Goal: Task Accomplishment & Management: Complete application form

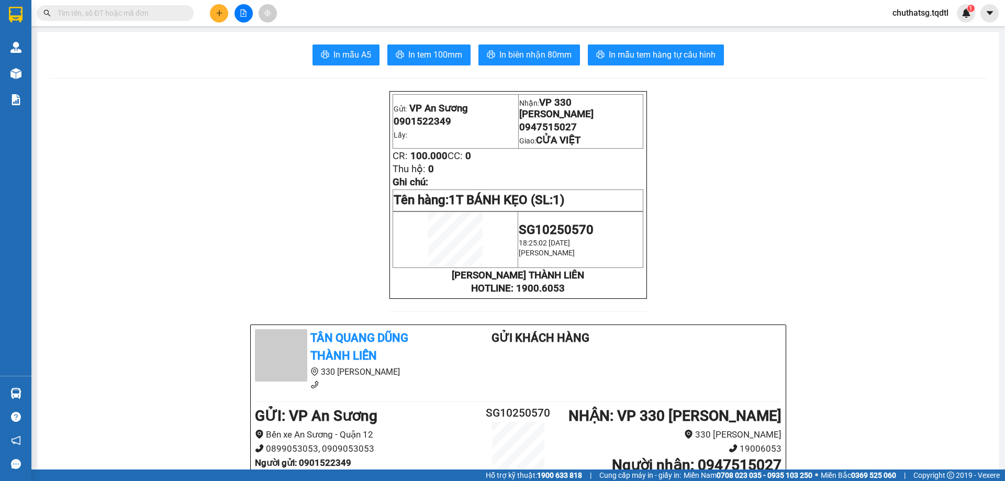
click at [212, 15] on button at bounding box center [219, 13] width 18 height 18
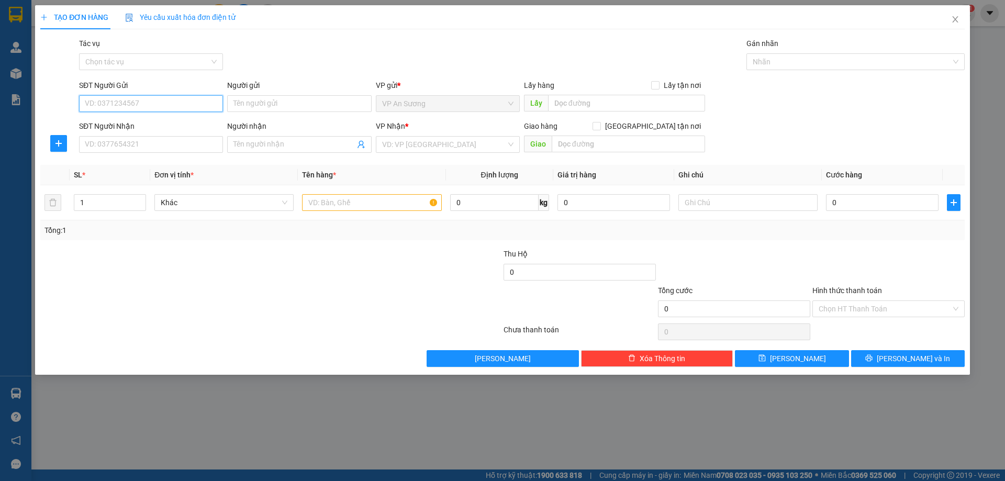
click at [132, 99] on input "SĐT Người Gửi" at bounding box center [151, 103] width 144 height 17
type input "0878222231"
click at [142, 129] on div "0878222231" at bounding box center [150, 125] width 131 height 12
type input "0933511456"
type input "bé"
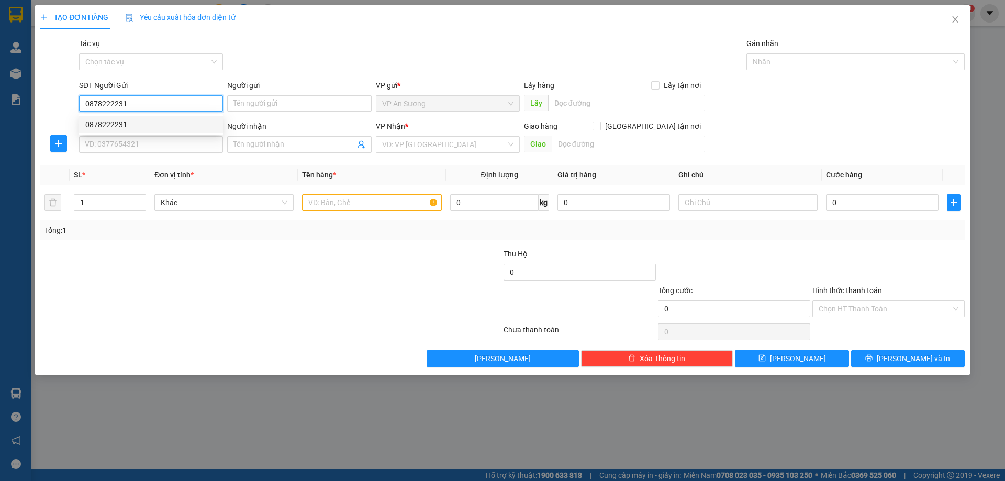
type input "ĐÔNG HÀ"
type input "200.000"
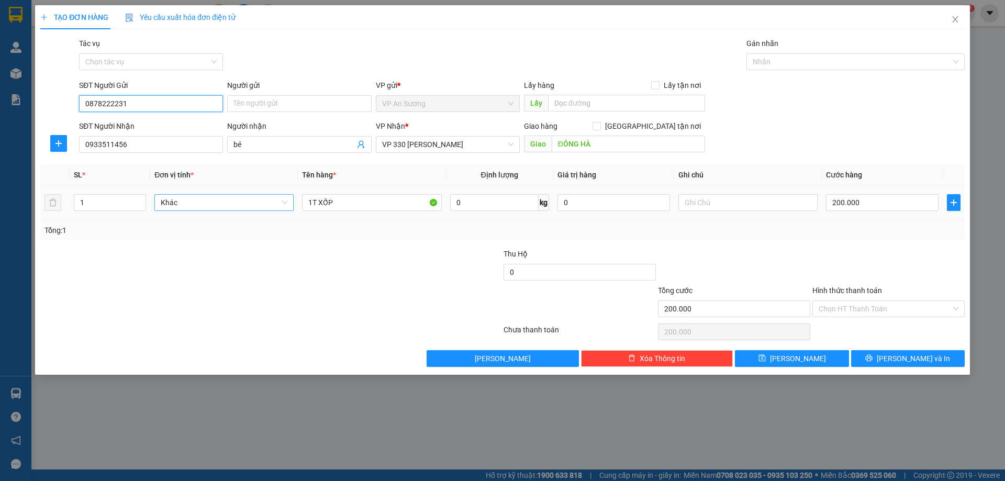
click at [232, 195] on span "Khác" at bounding box center [224, 203] width 127 height 16
type input "0878222231"
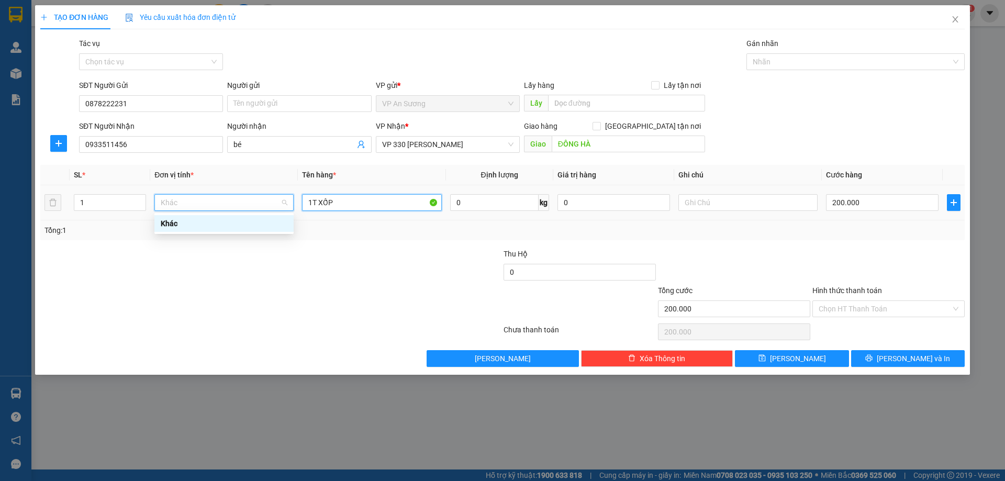
click at [354, 203] on input "1T XỐP" at bounding box center [371, 202] width 139 height 17
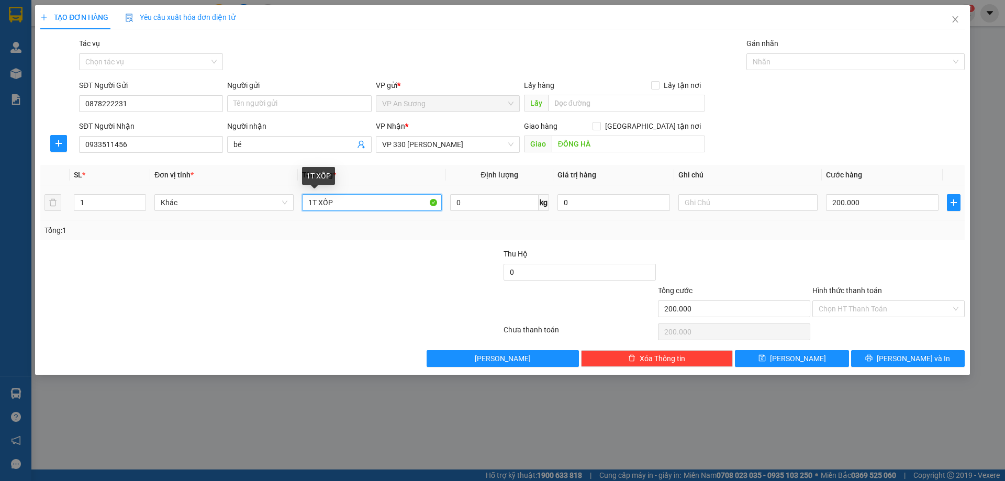
click at [354, 203] on input "1T XỐP" at bounding box center [371, 202] width 139 height 17
type input "1T GÀ"
click at [859, 201] on input "200.000" at bounding box center [882, 202] width 113 height 17
type input "0"
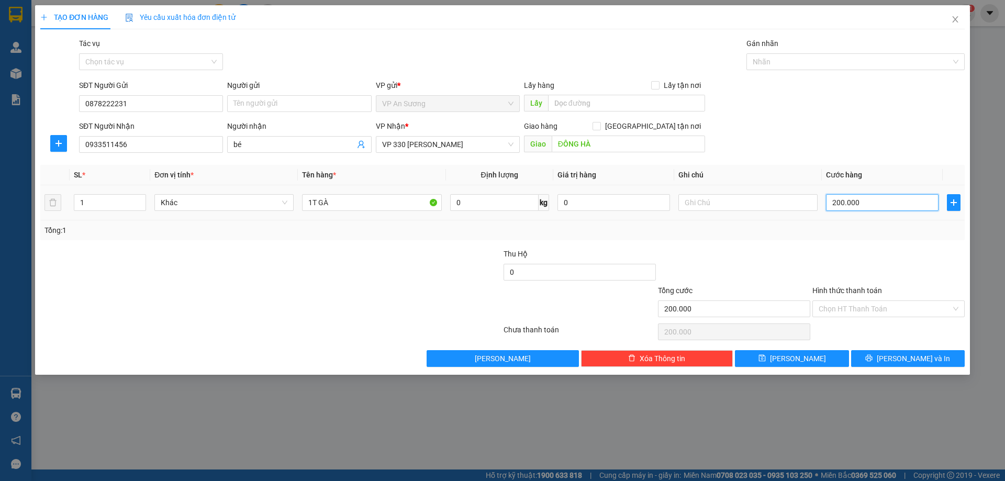
type input "0"
type input "2"
type input "02"
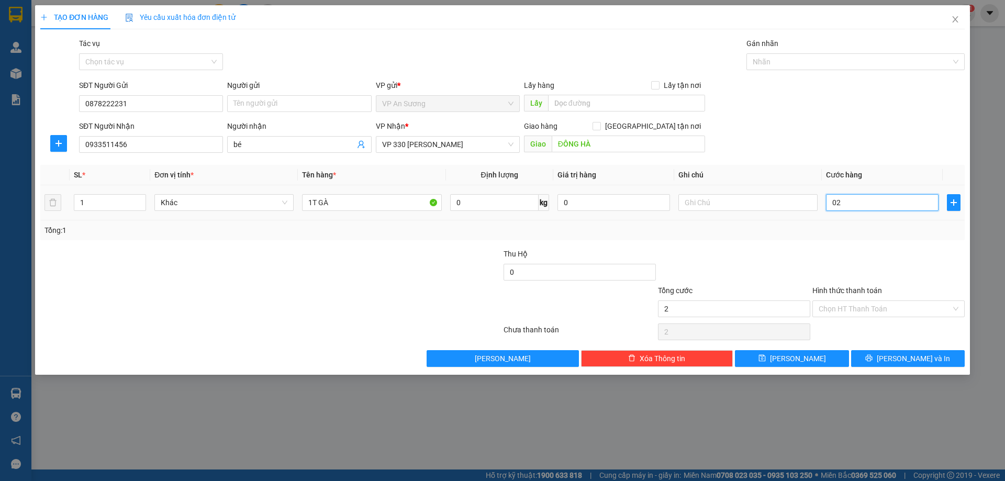
type input "20"
type input "020"
type input "200"
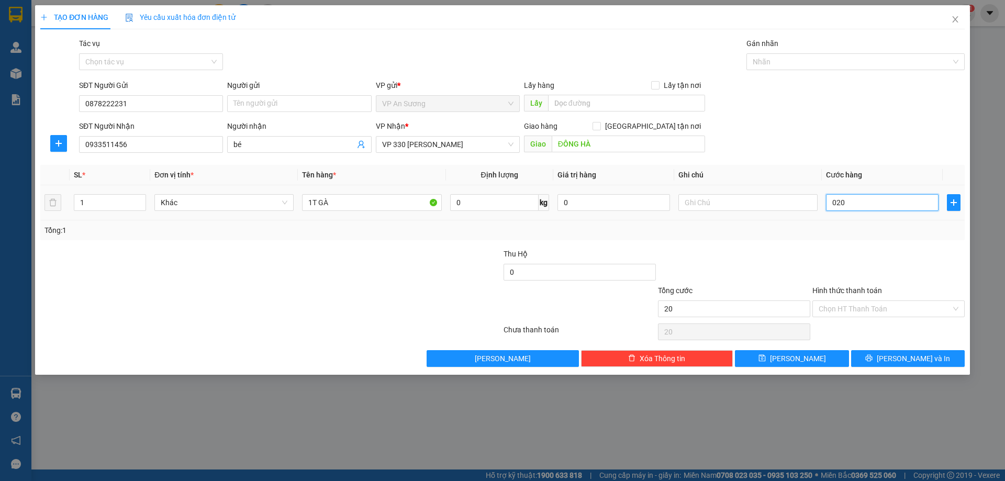
type input "0.200"
type input "2.000"
type input "02.000"
type input "20.000"
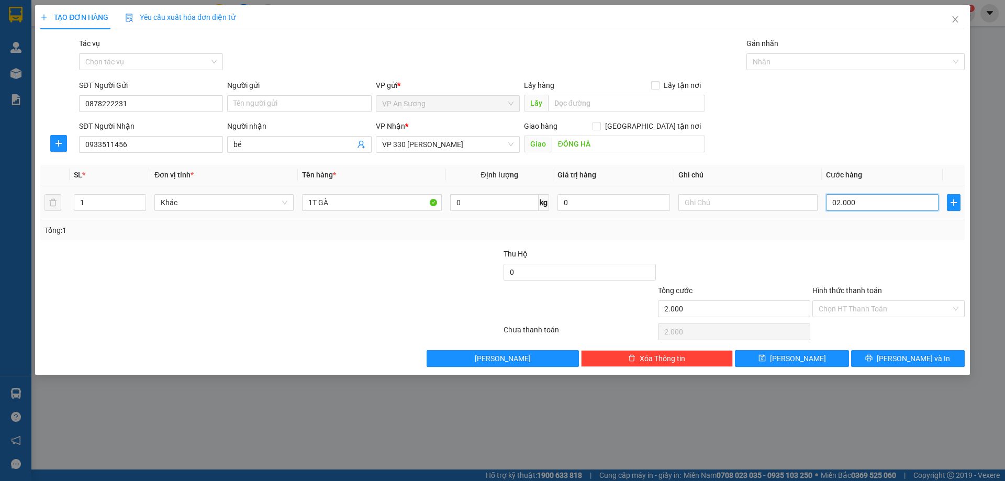
type input "20.000"
click at [880, 165] on th "Cước hàng" at bounding box center [882, 175] width 121 height 20
click at [864, 209] on input "20.000" at bounding box center [882, 202] width 113 height 17
type input "2"
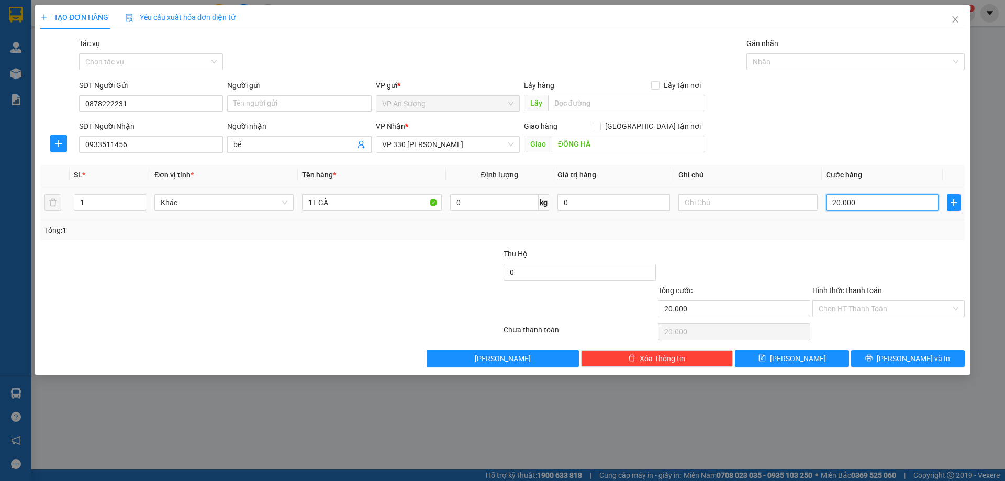
type input "2"
type input "20"
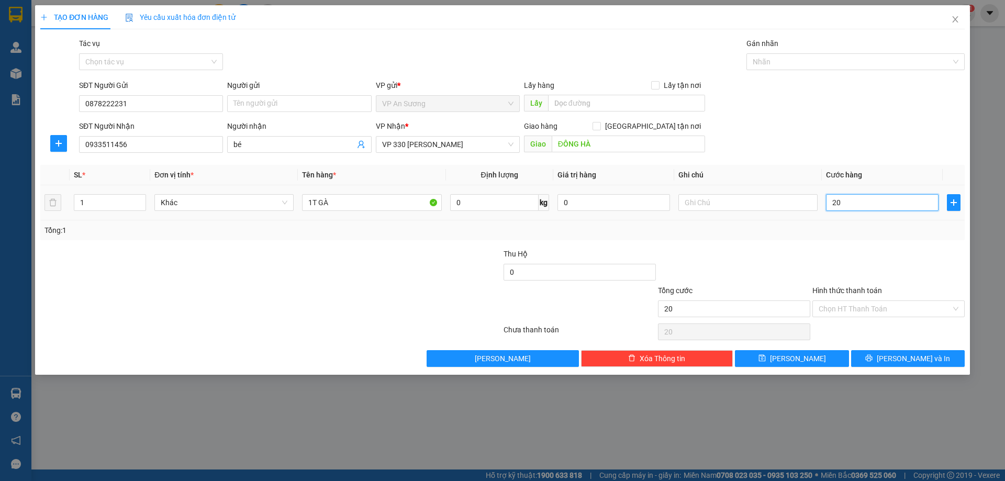
type input "200"
type input "2.000"
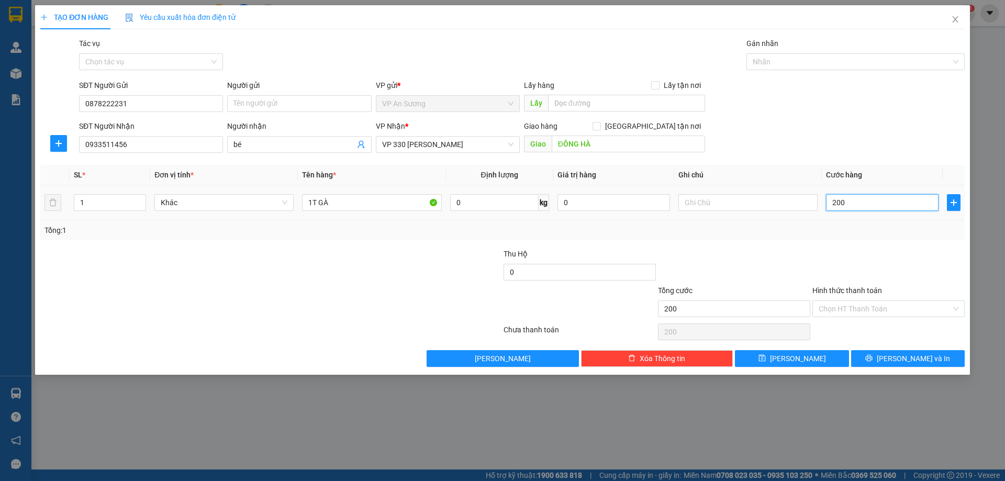
type input "2.000"
type input "20.000"
type input "200.000"
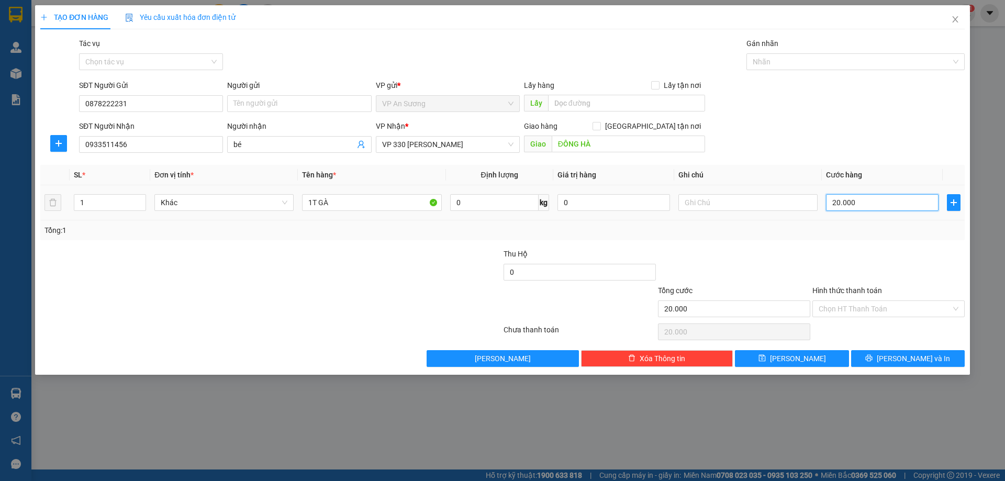
type input "200.000"
drag, startPoint x: 869, startPoint y: 150, endPoint x: 806, endPoint y: 173, distance: 67.1
click at [869, 149] on div "SĐT Người Nhận 0933511456 Người nhận bé VP Nhận * VP 330 Lê Duẫn Giao hàng Giao…" at bounding box center [522, 138] width 890 height 37
click at [936, 315] on input "Hình thức thanh toán" at bounding box center [885, 309] width 132 height 16
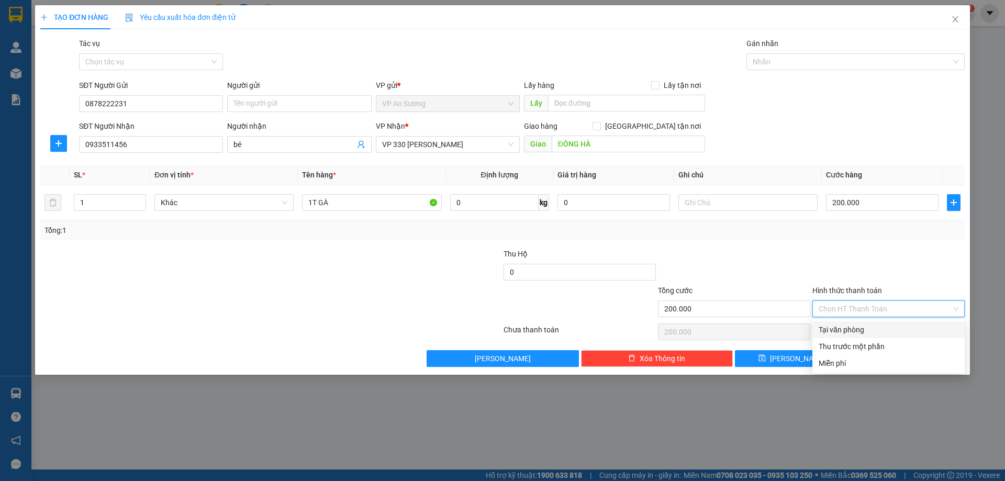
click at [882, 329] on div "Tại văn phòng" at bounding box center [889, 330] width 140 height 12
type input "0"
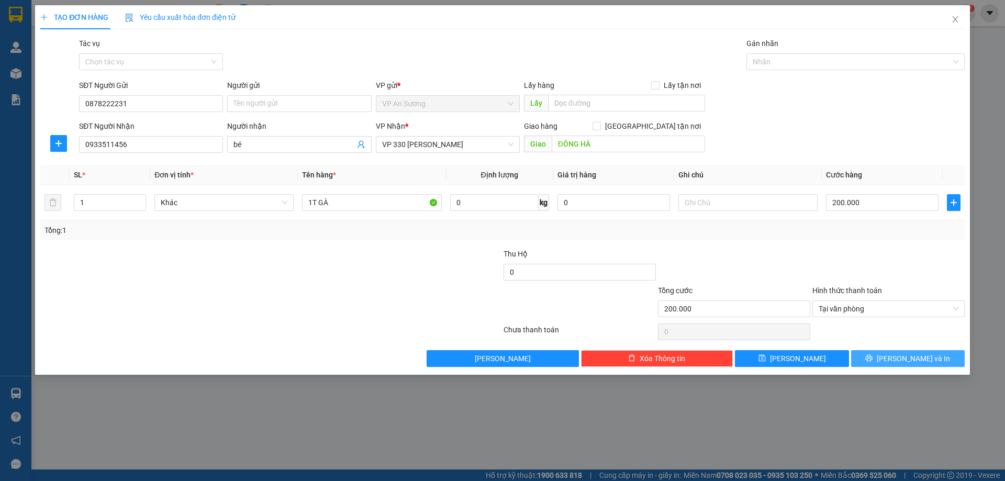
click at [873, 358] on icon "printer" at bounding box center [868, 357] width 7 height 7
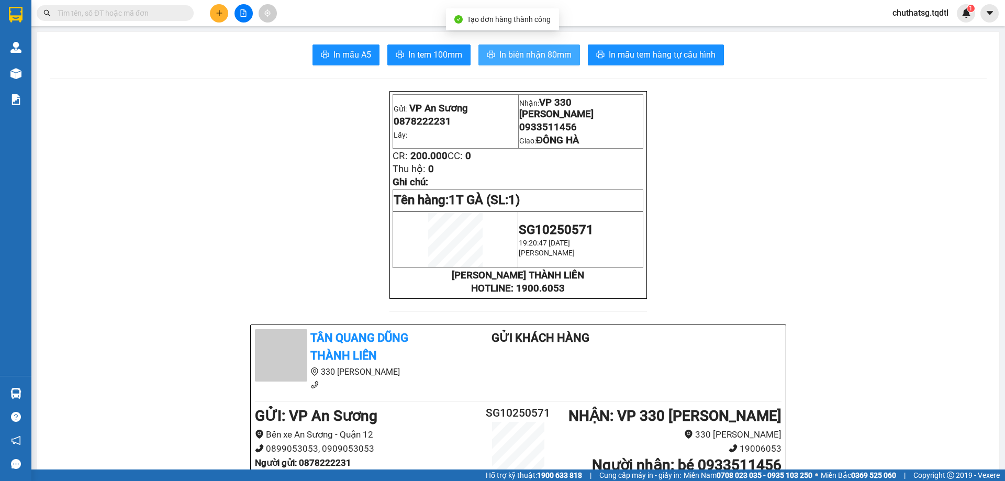
click at [541, 64] on button "In biên nhận 80mm" at bounding box center [529, 54] width 102 height 21
click at [541, 58] on span "In biên nhận 80mm" at bounding box center [535, 54] width 72 height 13
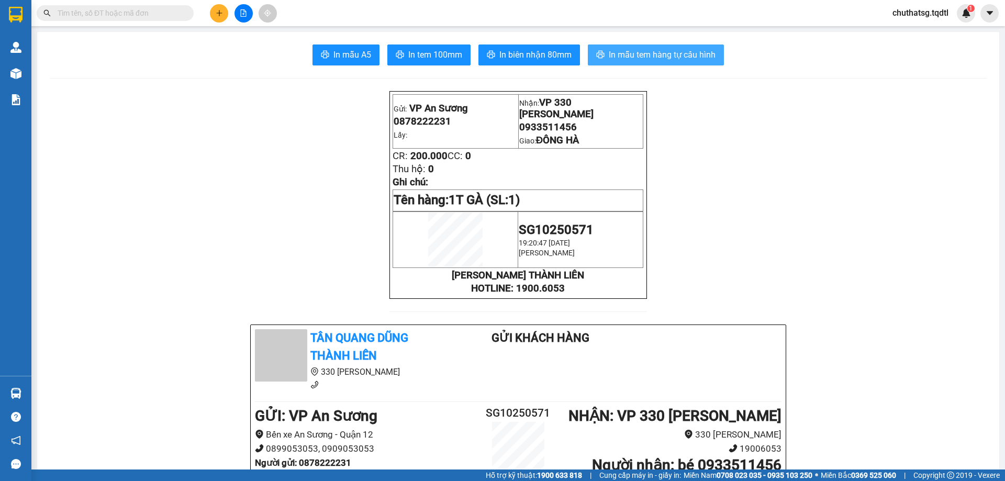
click at [683, 57] on span "In mẫu tem hàng tự cấu hình" at bounding box center [662, 54] width 107 height 13
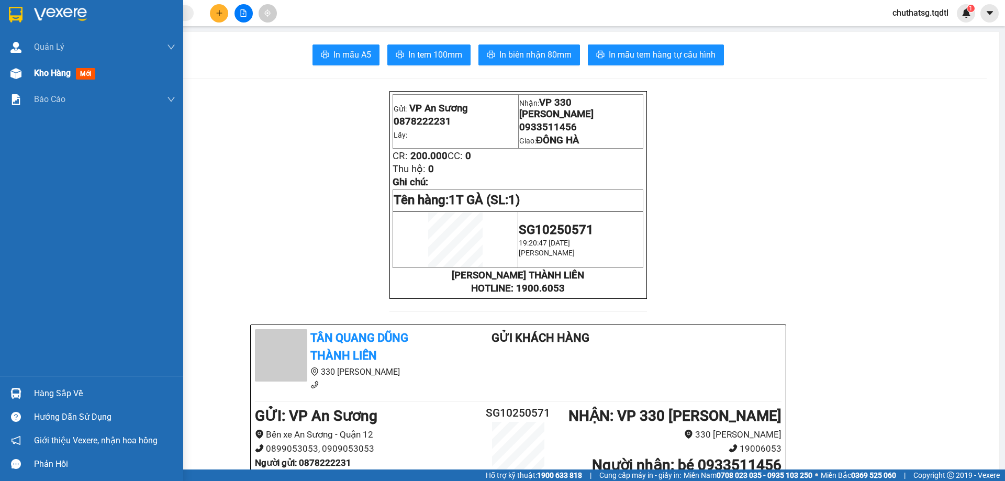
click at [95, 75] on span "mới" at bounding box center [85, 74] width 19 height 12
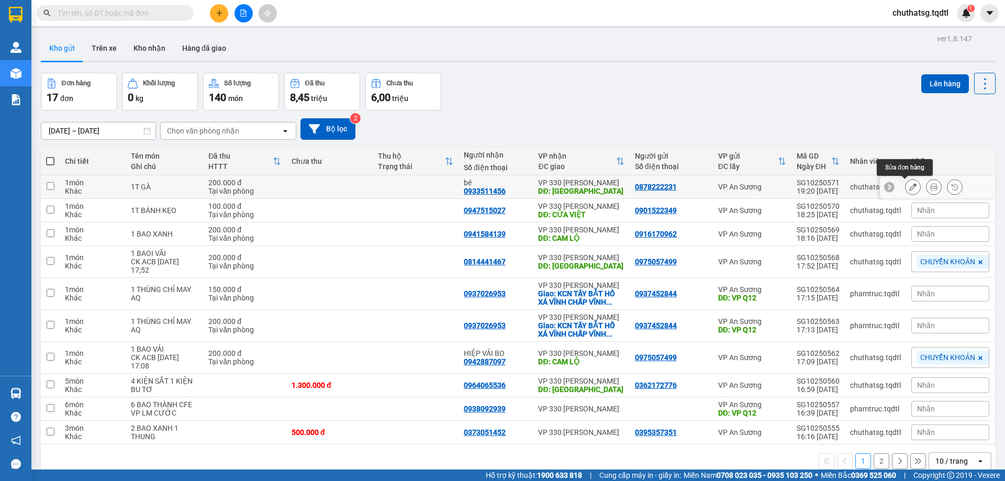
click at [909, 190] on icon at bounding box center [912, 186] width 7 height 7
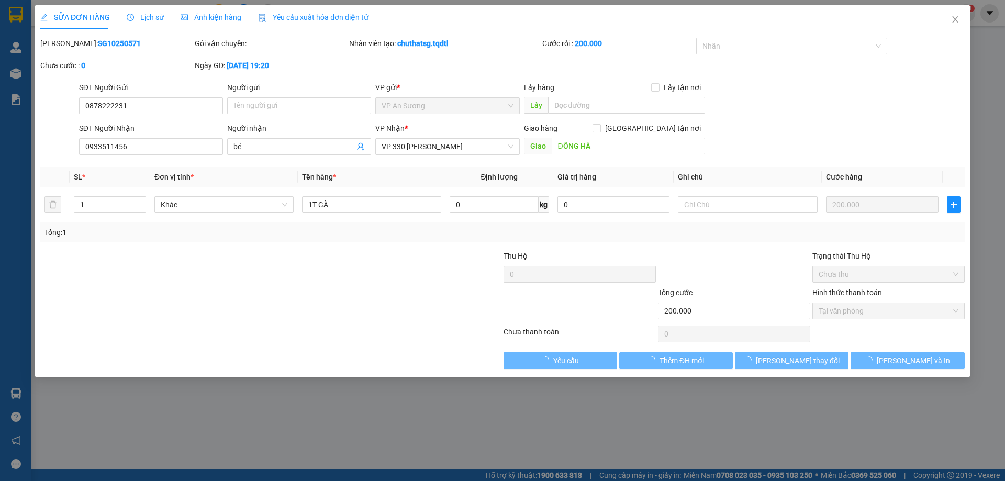
type input "0878222231"
type input "0933511456"
type input "bé"
type input "ĐÔNG HÀ"
type input "200.000"
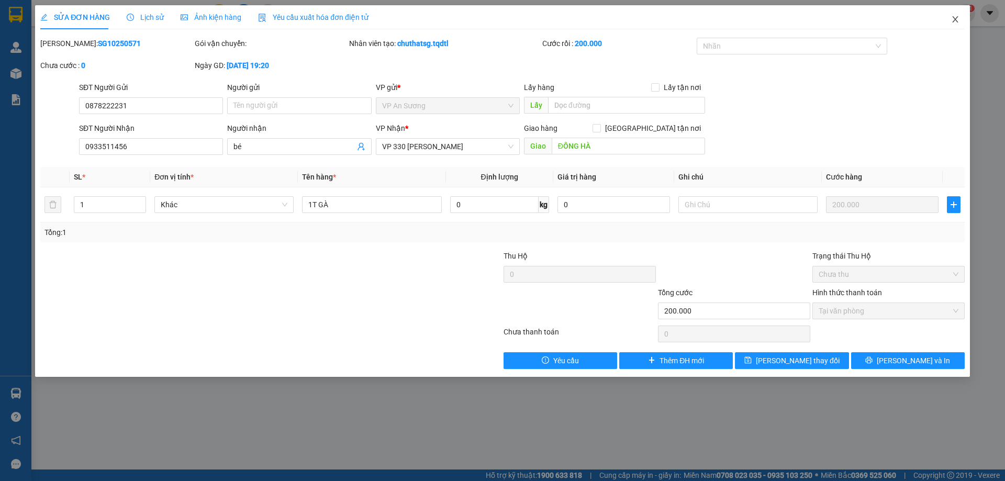
click at [954, 20] on icon "close" at bounding box center [955, 19] width 8 height 8
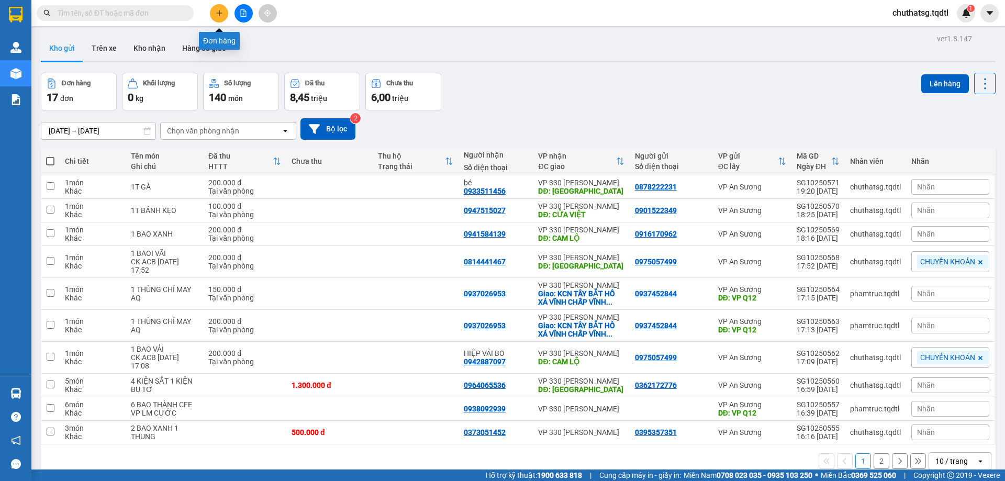
click at [219, 18] on button at bounding box center [219, 13] width 18 height 18
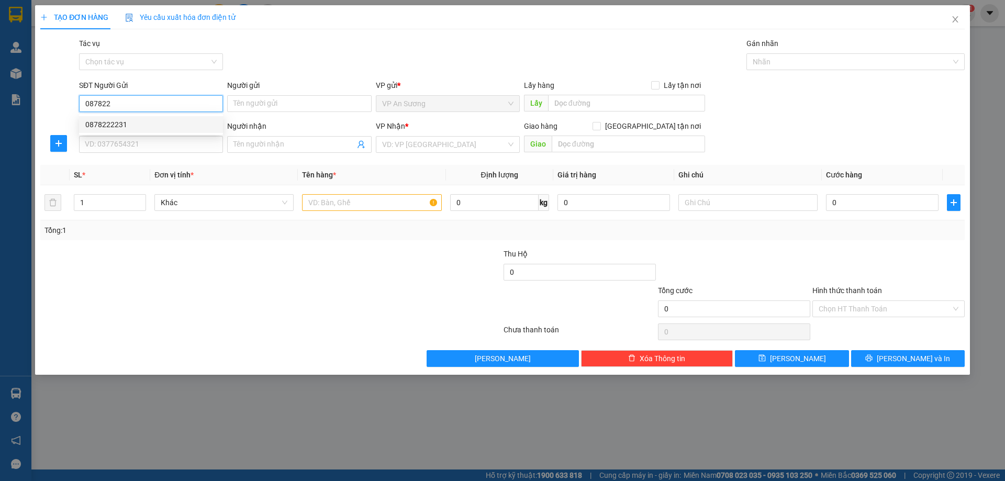
click at [136, 128] on div "0878222231" at bounding box center [150, 125] width 131 height 12
type input "0878222231"
type input "0933511456"
type input "bé"
type input "ĐÔNG HÀ"
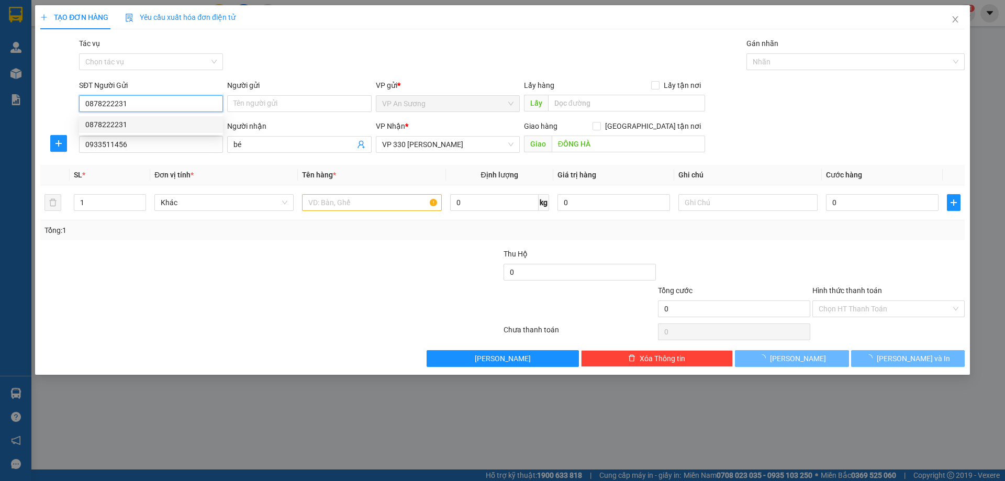
type input "200.000"
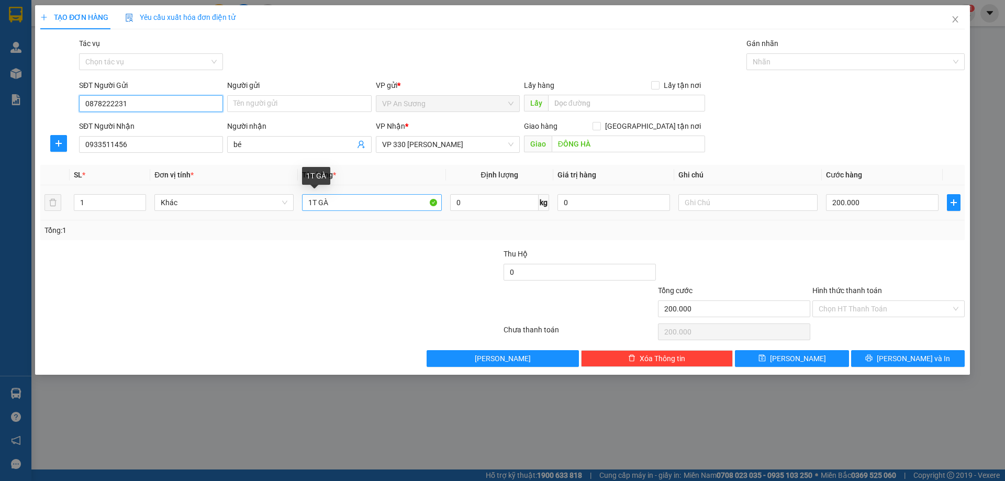
type input "0878222231"
click at [346, 209] on input "1T GÀ" at bounding box center [371, 202] width 139 height 17
type input "1T XỐP"
click at [887, 209] on input "200.000" at bounding box center [882, 202] width 113 height 17
type input "1"
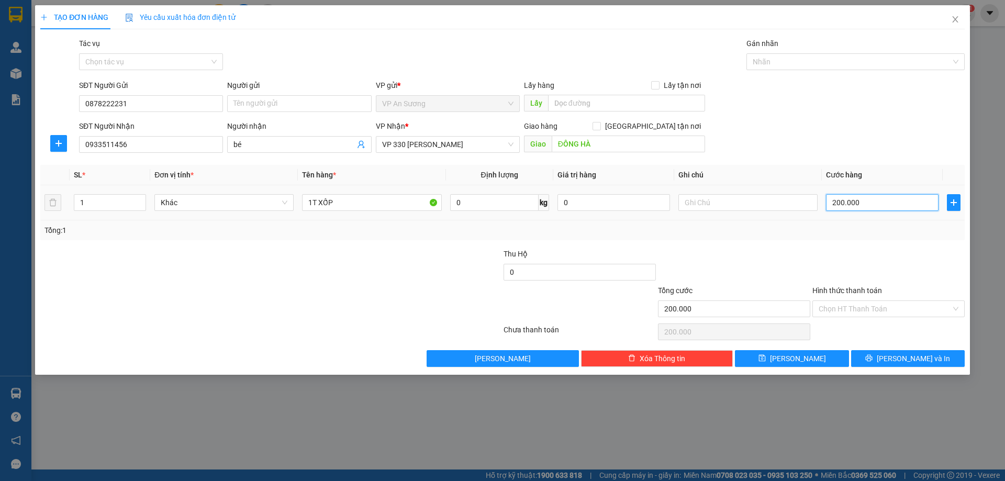
type input "1"
type input "15"
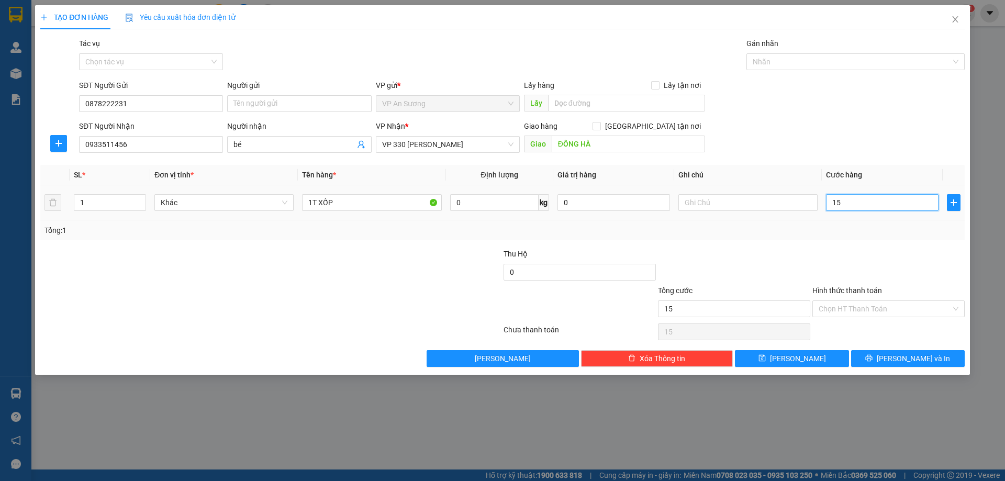
type input "150"
type input "1.500"
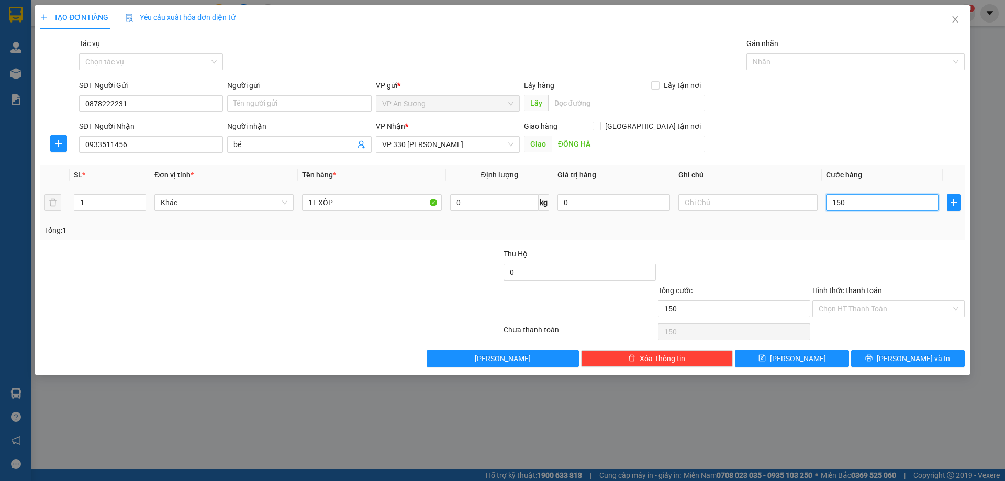
type input "1.500"
type input "15.000"
type input "150.000"
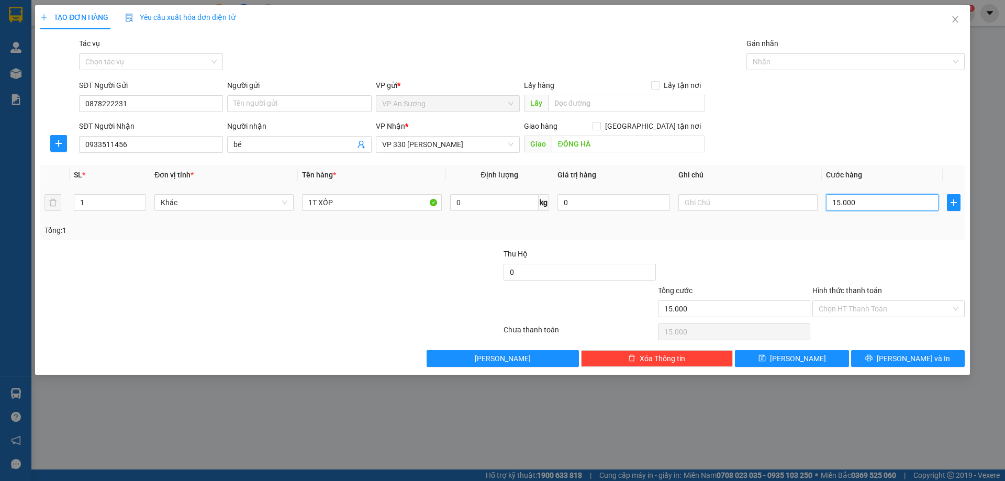
type input "150.000"
click at [894, 226] on div "Tổng: 1" at bounding box center [502, 231] width 916 height 12
click at [888, 306] on input "Hình thức thanh toán" at bounding box center [885, 309] width 132 height 16
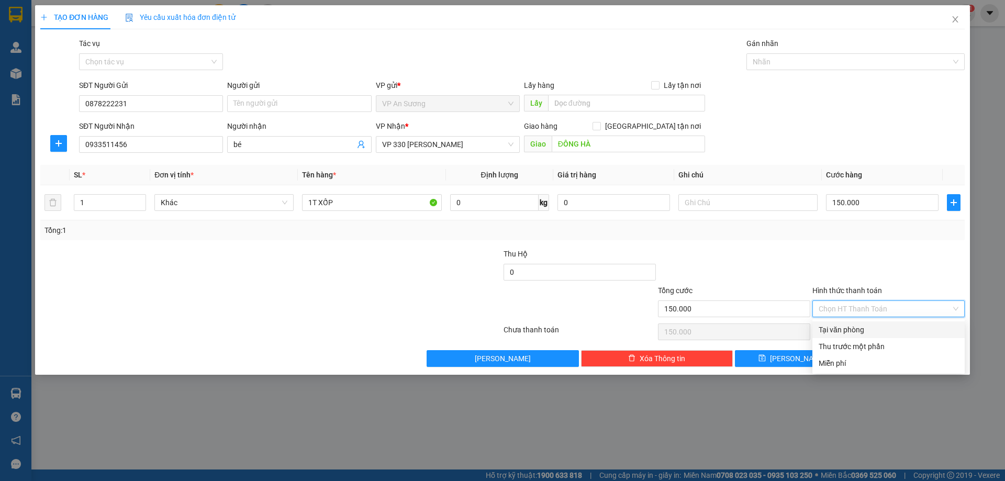
click at [886, 319] on div "Transit Pickup Surcharge Ids Transit Deliver Surcharge Ids Transit Deliver Surc…" at bounding box center [502, 202] width 925 height 329
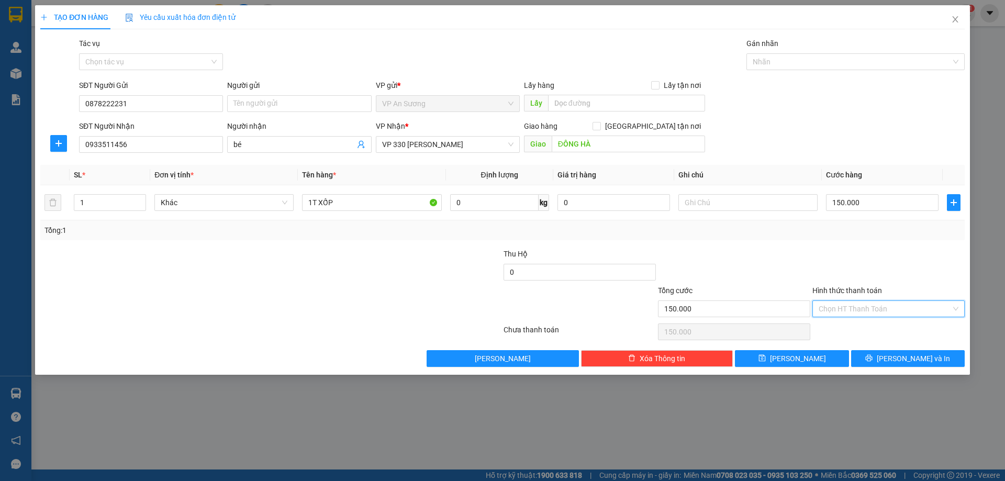
click at [888, 303] on input "Hình thức thanh toán" at bounding box center [885, 309] width 132 height 16
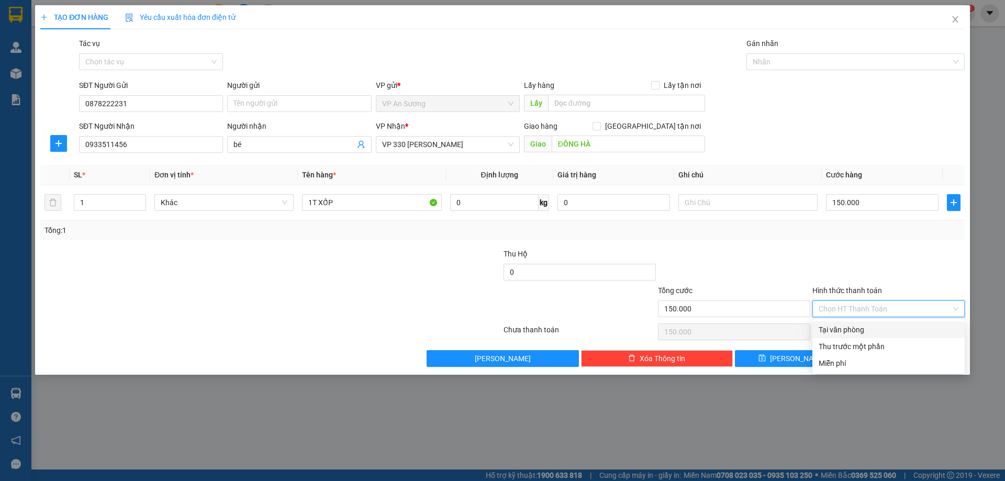
click at [887, 328] on div "Tại văn phòng" at bounding box center [889, 330] width 140 height 12
type input "0"
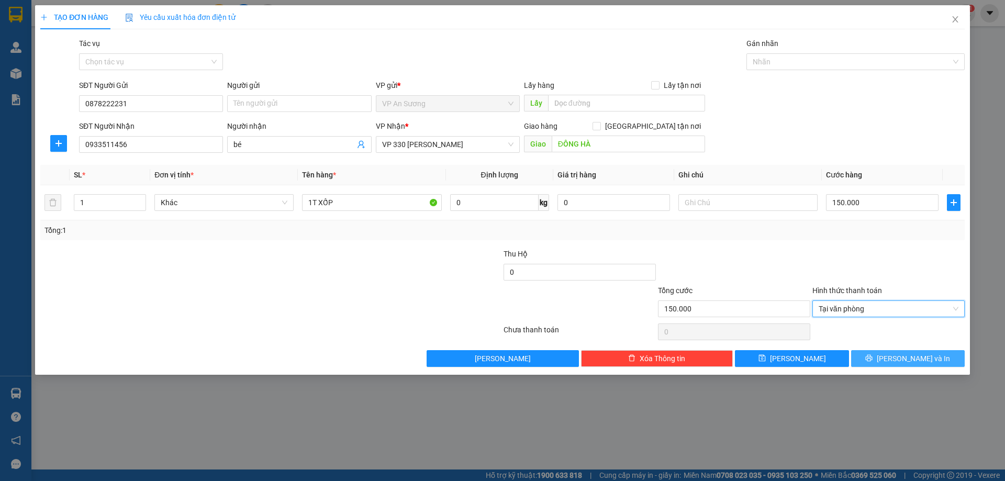
click at [933, 352] on button "Lưu và In" at bounding box center [908, 358] width 114 height 17
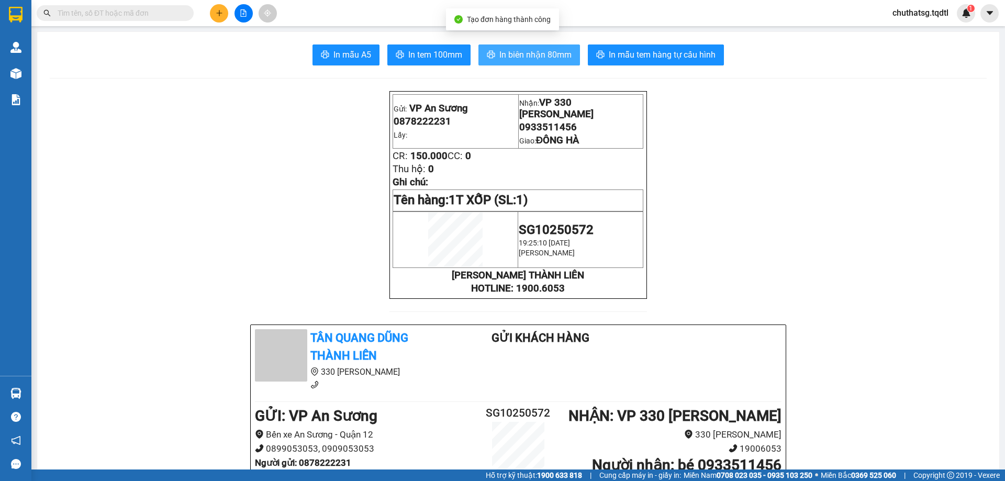
click at [521, 47] on button "In biên nhận 80mm" at bounding box center [529, 54] width 102 height 21
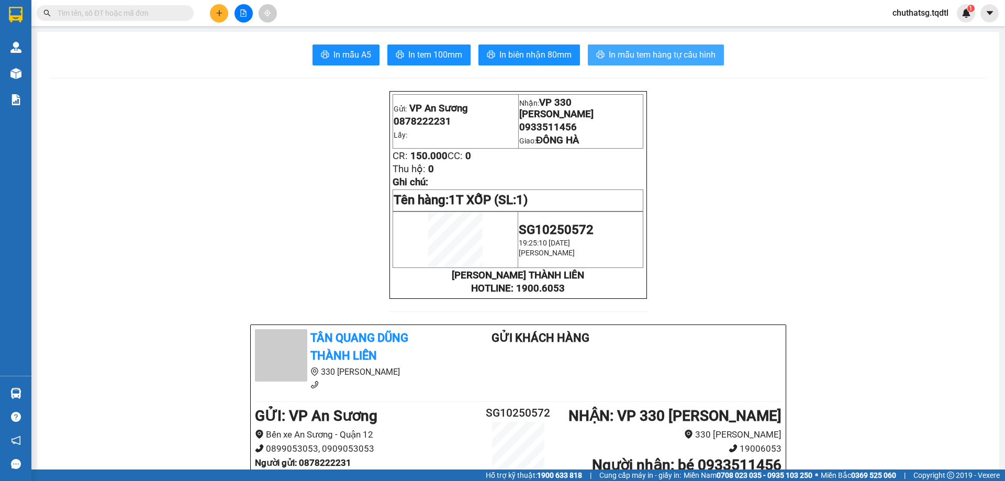
click at [660, 51] on span "In mẫu tem hàng tự cấu hình" at bounding box center [662, 54] width 107 height 13
click at [217, 10] on icon "plus" at bounding box center [219, 12] width 7 height 7
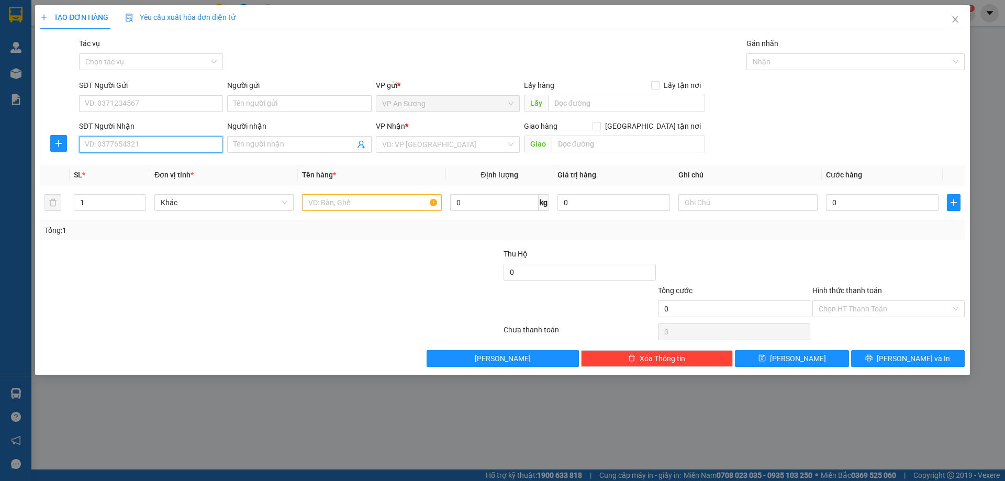
click at [167, 146] on input "SĐT Người Nhận" at bounding box center [151, 144] width 144 height 17
type input "0"
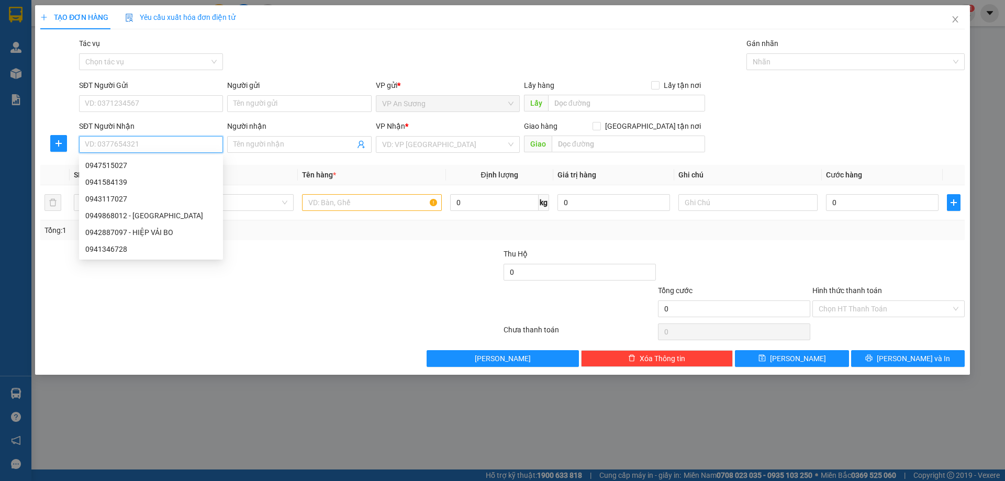
type input "9"
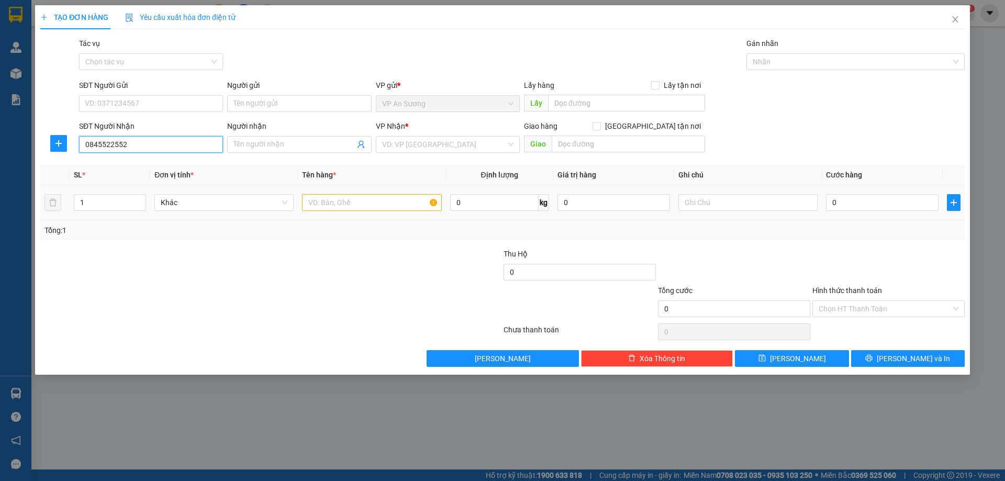
type input "0845522552"
click at [321, 202] on input "text" at bounding box center [371, 202] width 139 height 17
type input "1T GÀ"
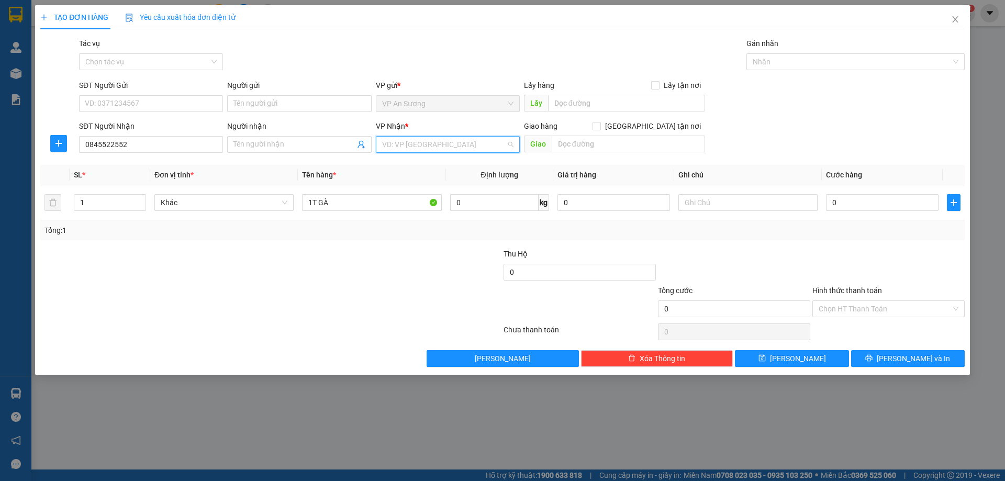
click at [402, 140] on input "search" at bounding box center [444, 145] width 124 height 16
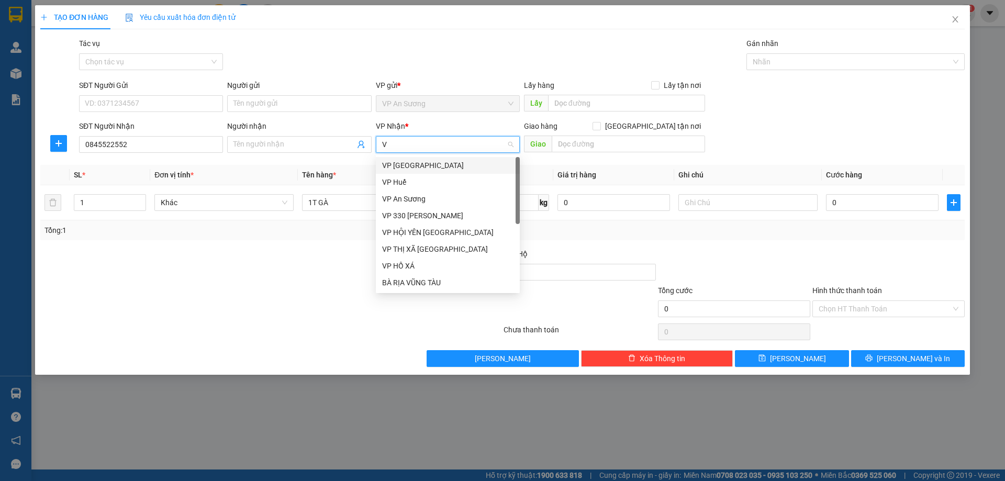
type input "VP"
click at [419, 215] on div "VP 330 [PERSON_NAME]" at bounding box center [447, 216] width 131 height 12
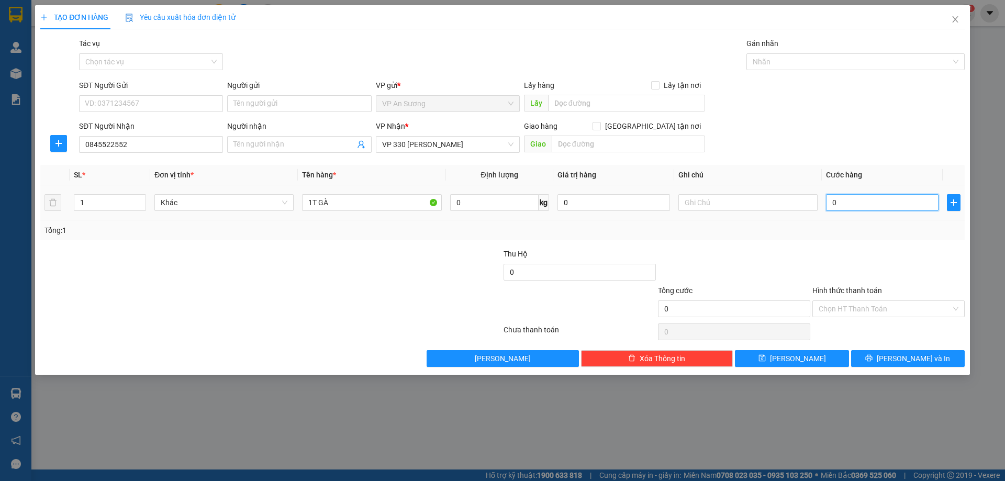
click at [849, 198] on input "0" at bounding box center [882, 202] width 113 height 17
type input "2"
type input "20"
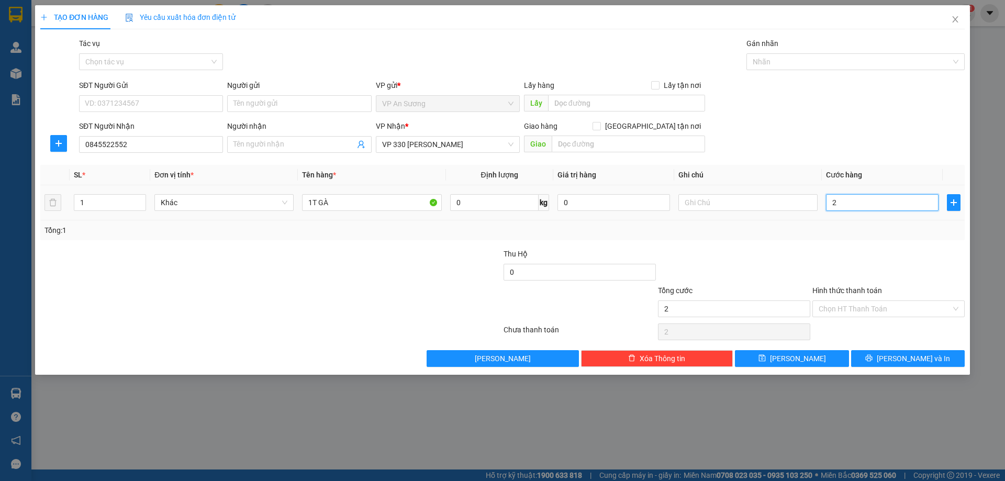
type input "20"
type input "200"
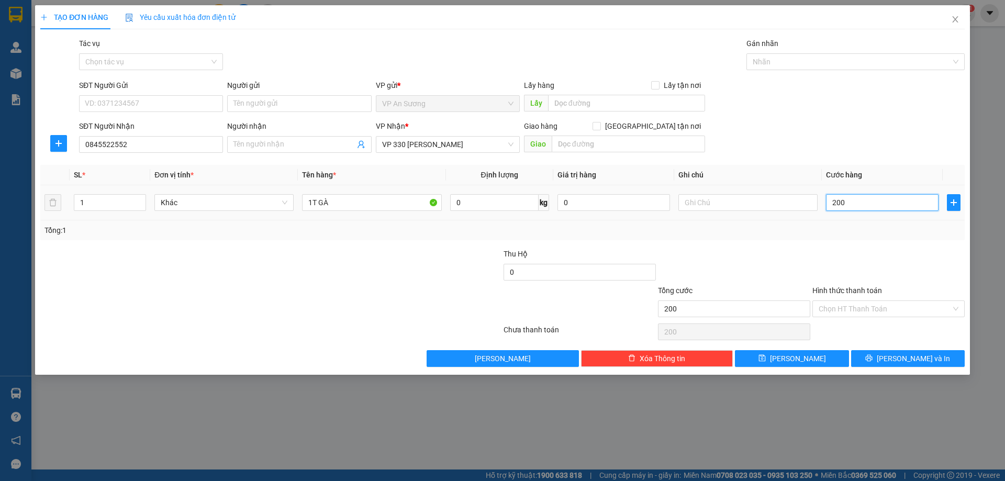
type input "2.000"
type input "20.000"
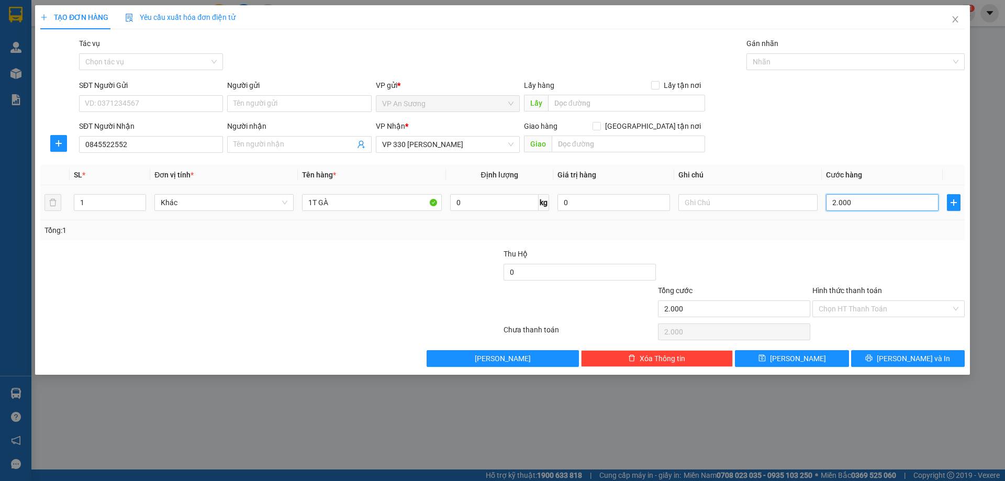
type input "20.000"
click at [874, 355] on button "Lưu và In" at bounding box center [908, 358] width 114 height 17
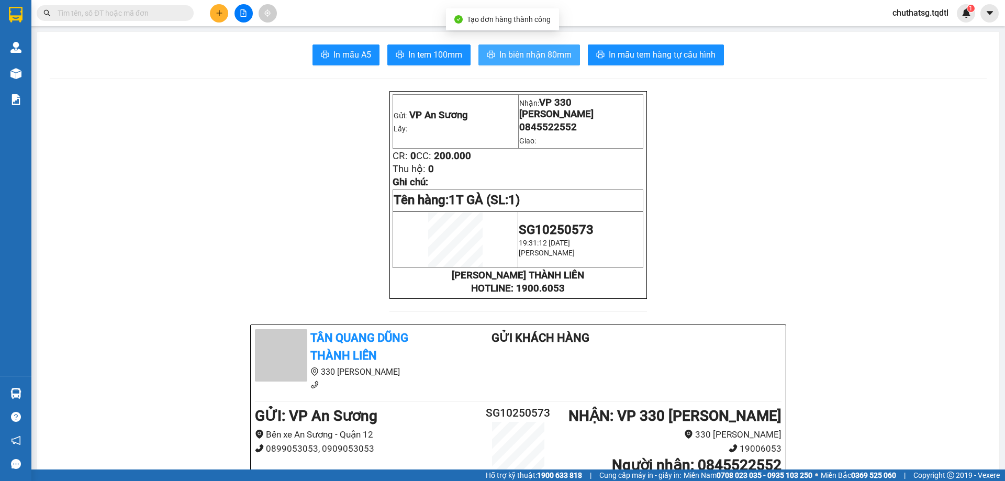
click at [507, 53] on span "In biên nhận 80mm" at bounding box center [535, 54] width 72 height 13
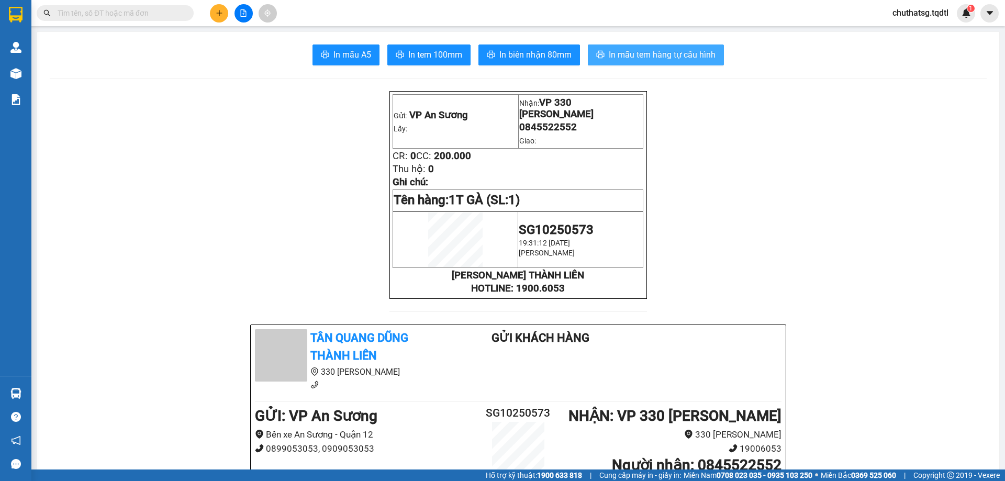
click at [688, 52] on span "In mẫu tem hàng tự cấu hình" at bounding box center [662, 54] width 107 height 13
